Goal: Information Seeking & Learning: Learn about a topic

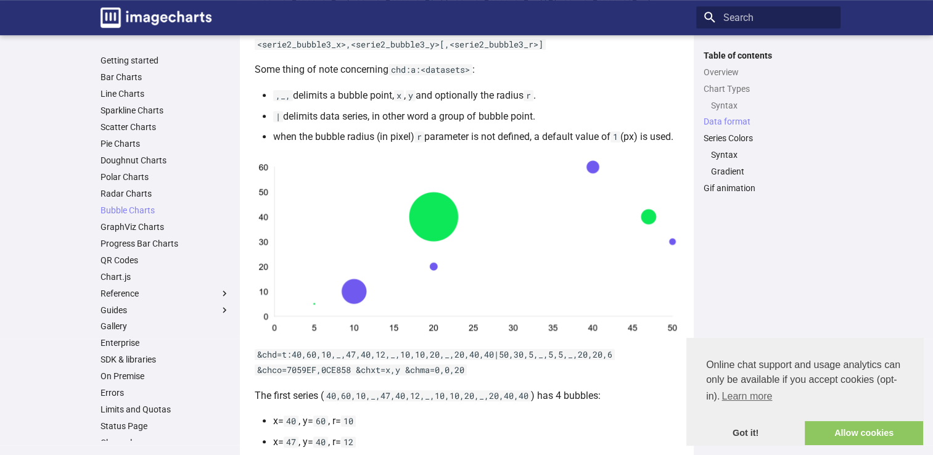
scroll to position [1180, 0]
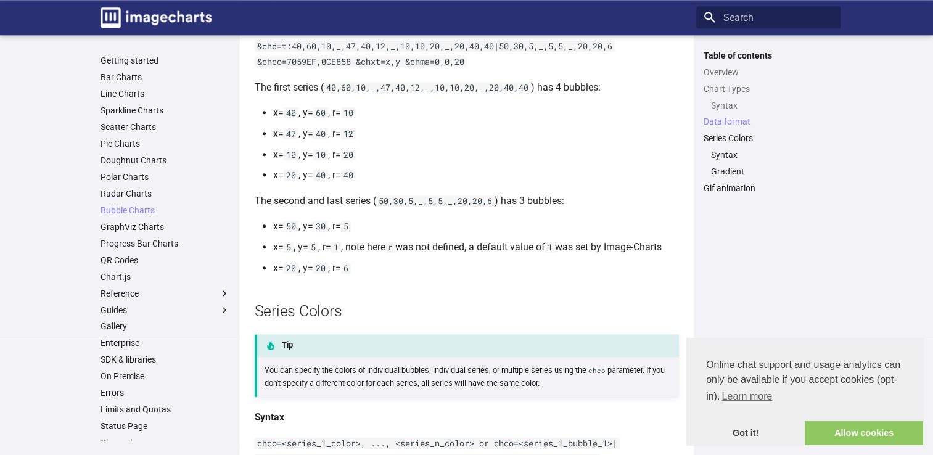
drag, startPoint x: 293, startPoint y: 133, endPoint x: 326, endPoint y: 159, distance: 42.2
click at [293, 118] on code "40" at bounding box center [291, 112] width 15 height 11
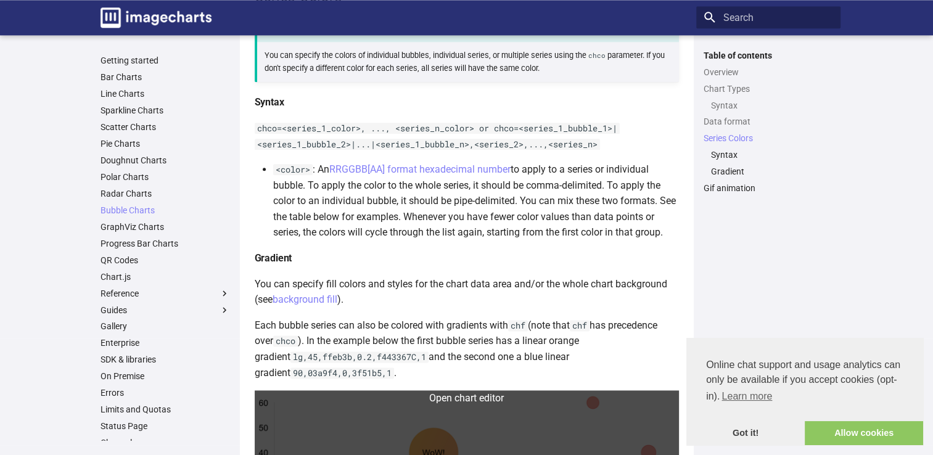
scroll to position [1489, 0]
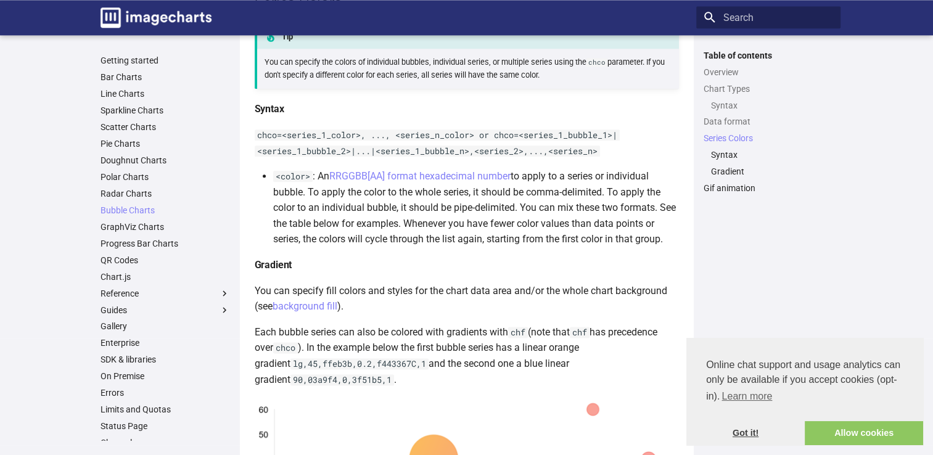
click at [747, 437] on link "Got it!" at bounding box center [745, 433] width 118 height 25
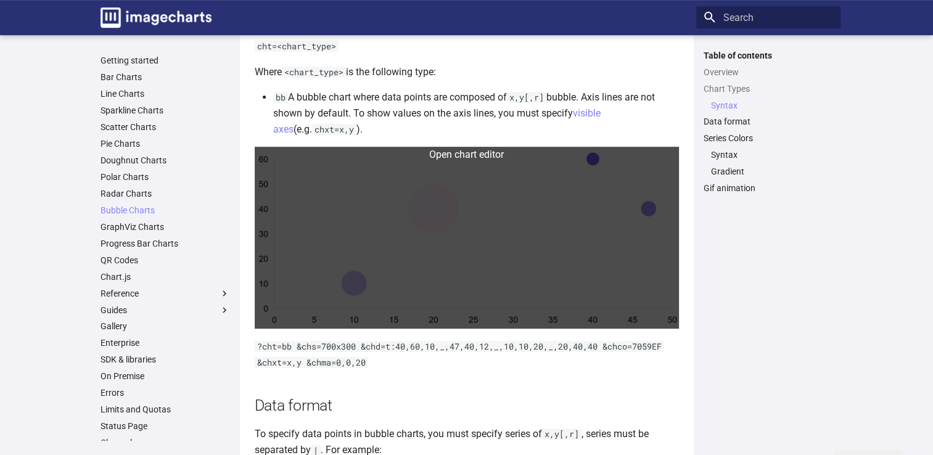
scroll to position [317, 0]
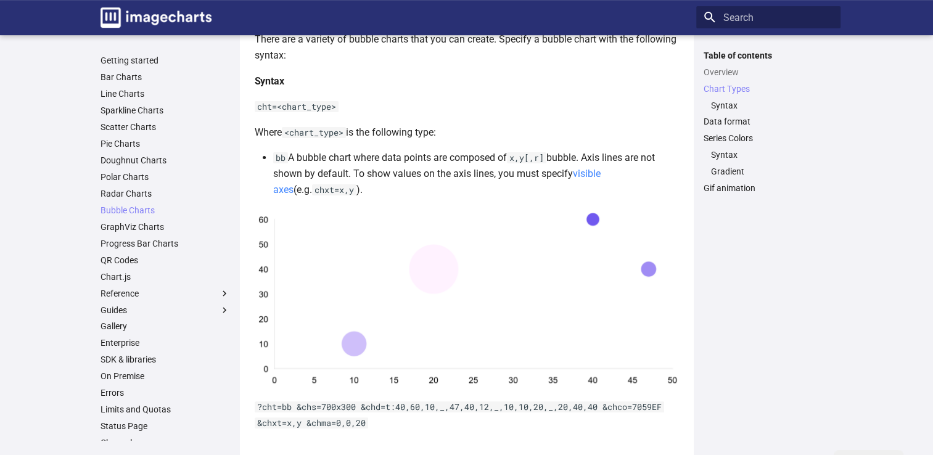
click at [601, 174] on link "visible axes" at bounding box center [436, 182] width 327 height 28
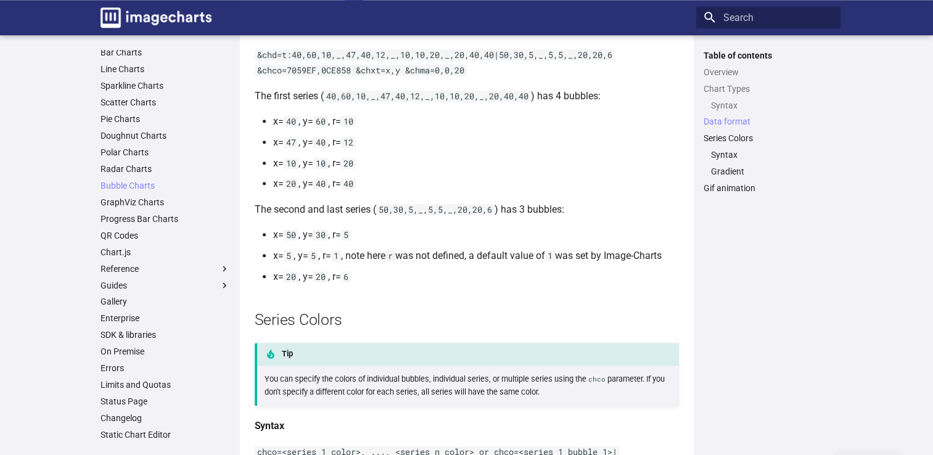
scroll to position [1295, 0]
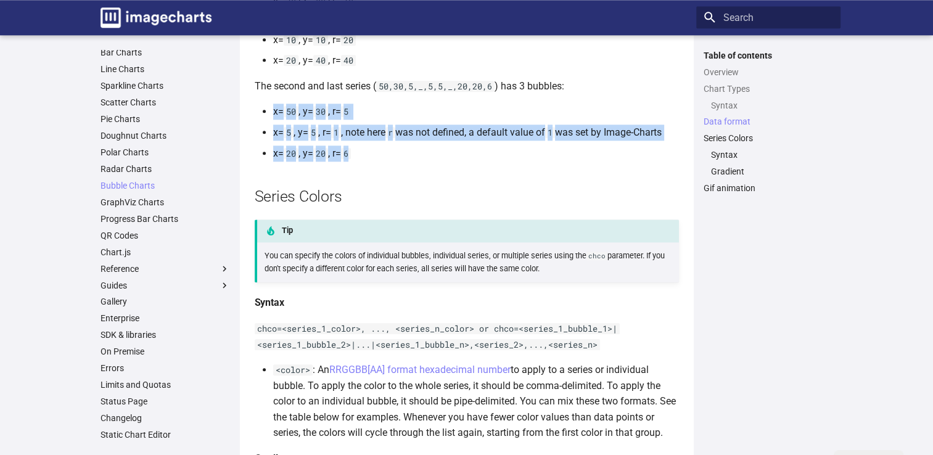
drag, startPoint x: 352, startPoint y: 171, endPoint x: 247, endPoint y: 130, distance: 112.7
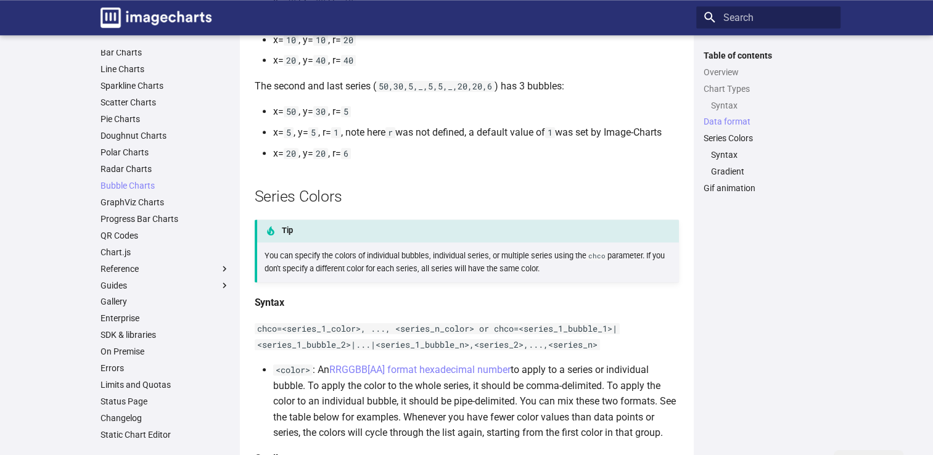
click at [436, 204] on h2 "Series Colors" at bounding box center [467, 197] width 424 height 22
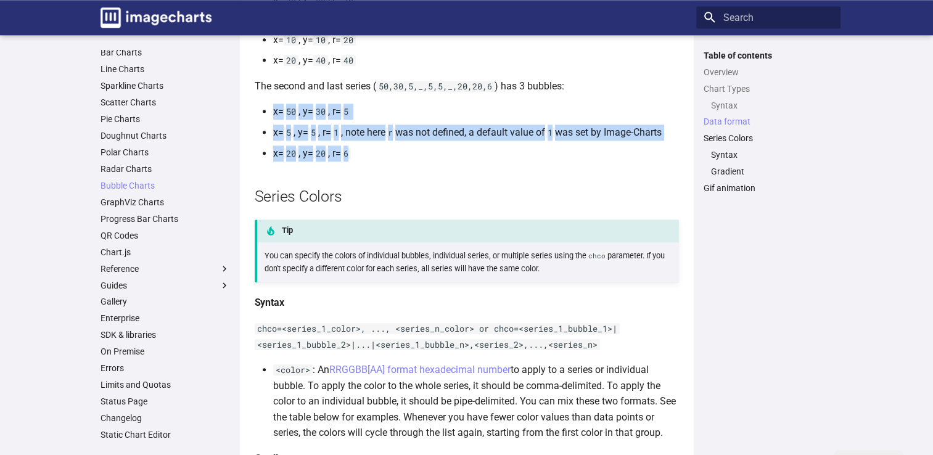
drag, startPoint x: 364, startPoint y: 172, endPoint x: 273, endPoint y: 127, distance: 101.8
click at [273, 127] on ul "x= 50 , y= 30 , r= 5 x= 5 , y= 5 , r= 1 , note here r was not defined, a defaul…" at bounding box center [470, 132] width 418 height 57
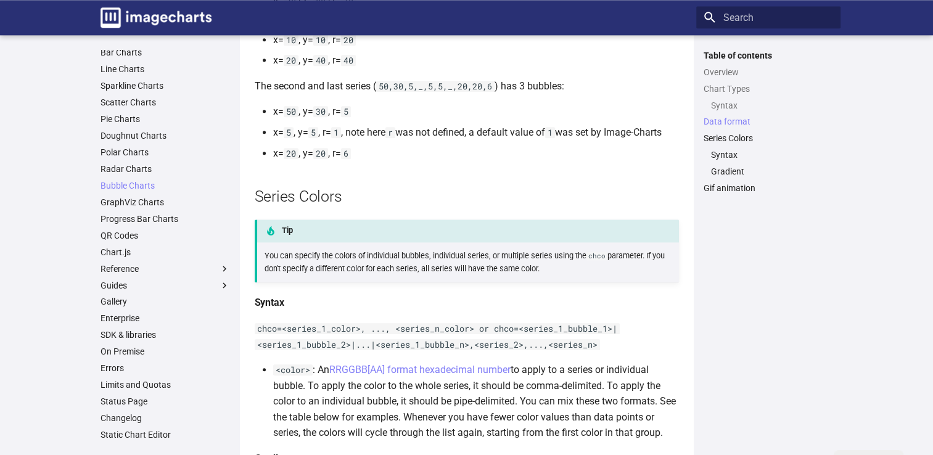
click at [430, 207] on h2 "Series Colors" at bounding box center [467, 197] width 424 height 22
drag, startPoint x: 397, startPoint y: 186, endPoint x: 218, endPoint y: 138, distance: 185.2
drag, startPoint x: 218, startPoint y: 138, endPoint x: 495, endPoint y: 228, distance: 291.2
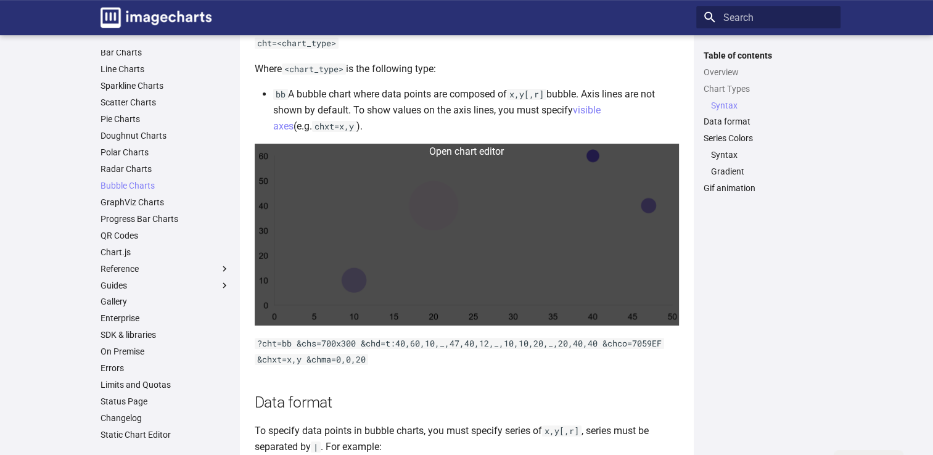
scroll to position [317, 0]
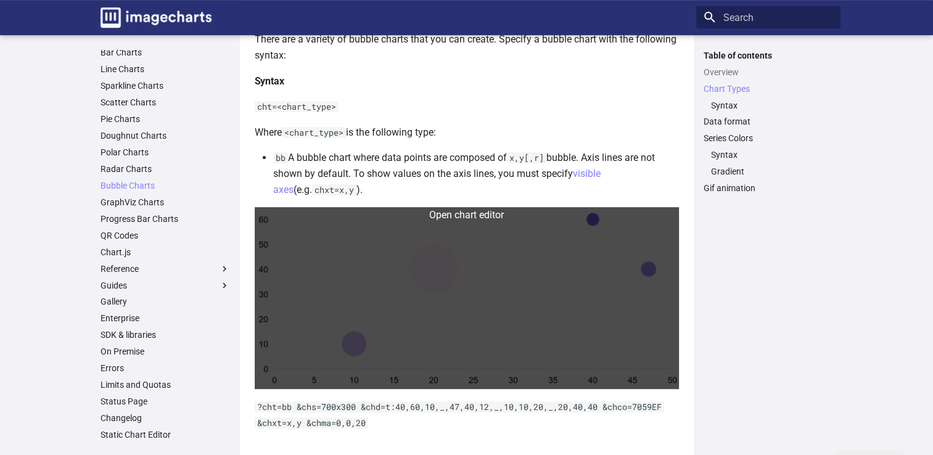
click at [460, 250] on link at bounding box center [467, 298] width 424 height 182
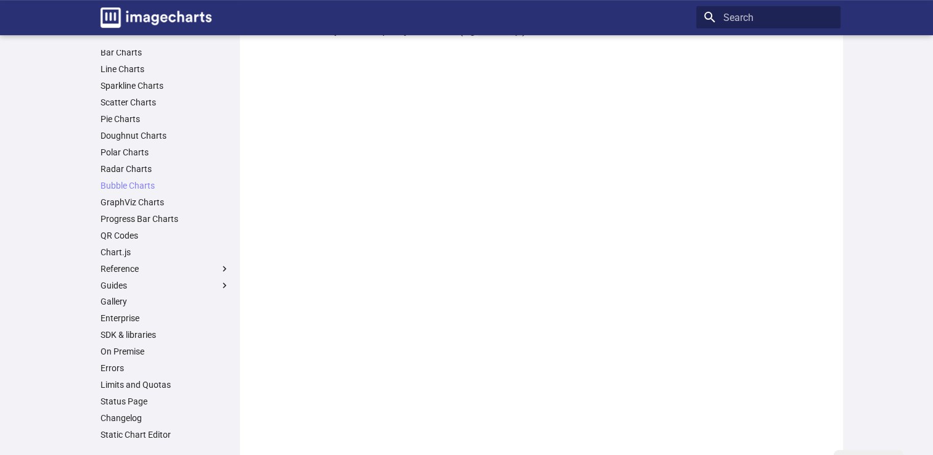
scroll to position [247, 0]
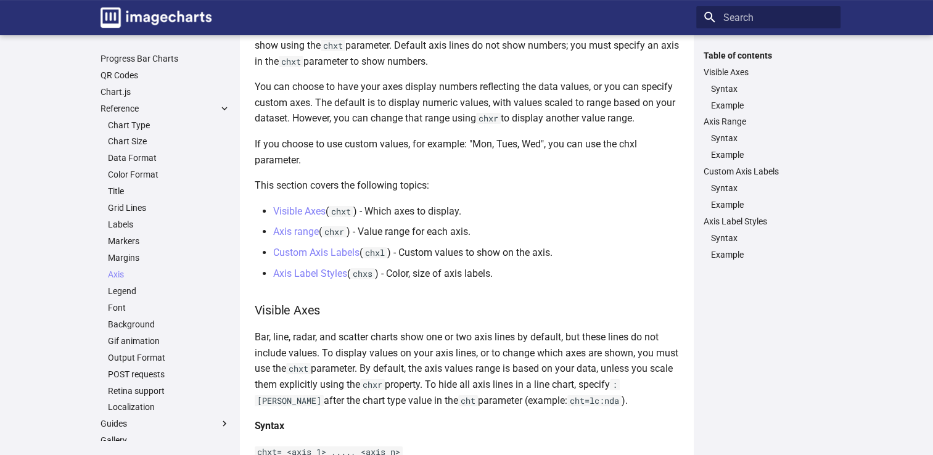
scroll to position [247, 0]
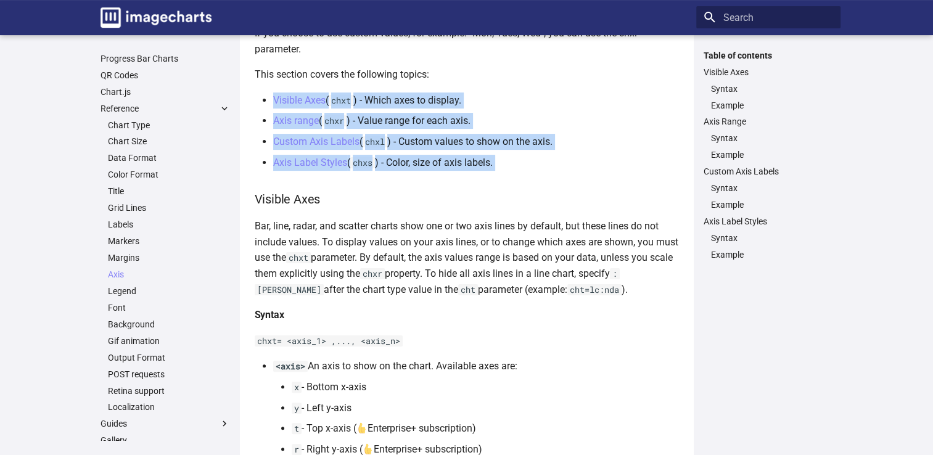
drag, startPoint x: 524, startPoint y: 174, endPoint x: 268, endPoint y: 88, distance: 270.1
click at [503, 190] on h3 "Visible Axes" at bounding box center [467, 199] width 424 height 19
drag, startPoint x: 523, startPoint y: 171, endPoint x: 256, endPoint y: 73, distance: 284.5
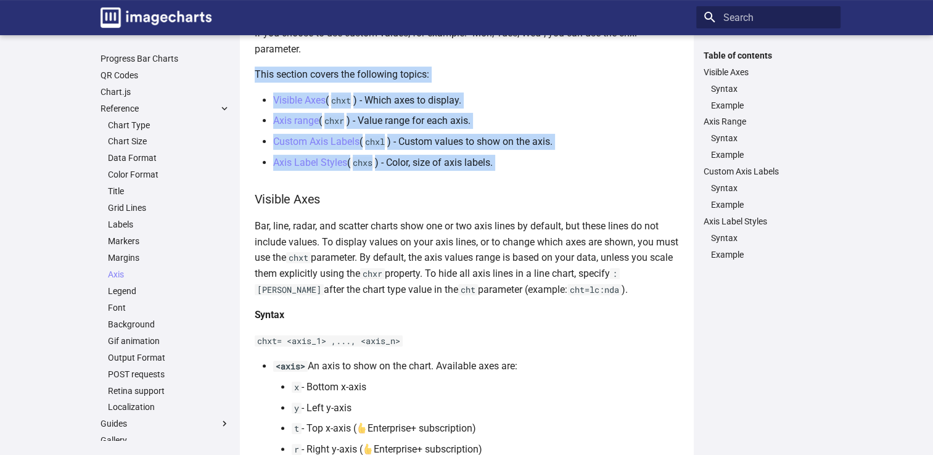
drag, startPoint x: 523, startPoint y: 188, endPoint x: 250, endPoint y: 60, distance: 301.3
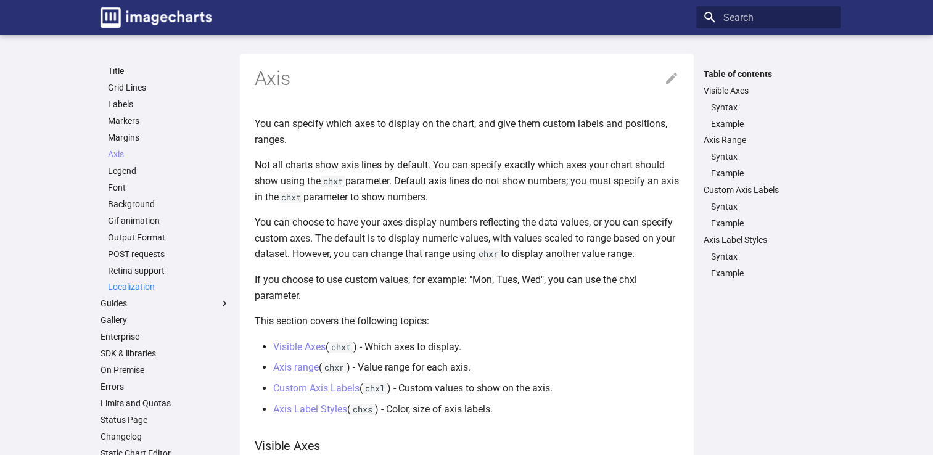
scroll to position [324, 0]
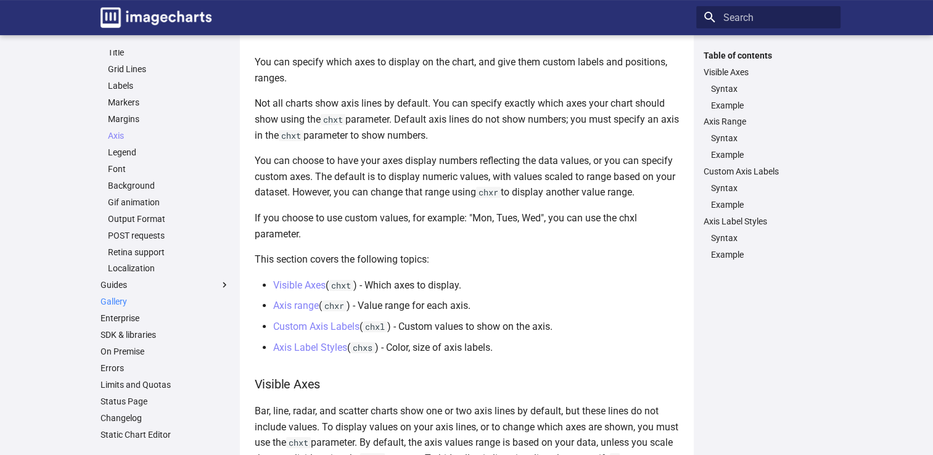
click at [113, 305] on link "Gallery" at bounding box center [166, 301] width 130 height 11
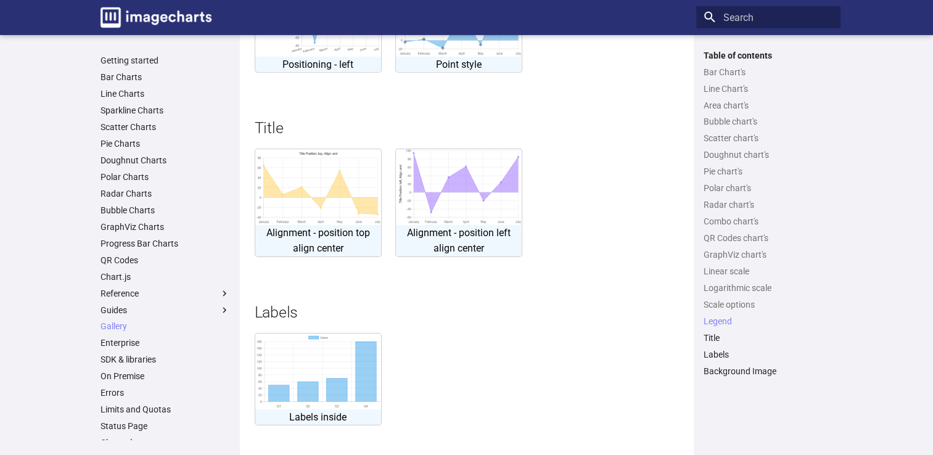
scroll to position [3858, 0]
